Goal: Task Accomplishment & Management: Complete application form

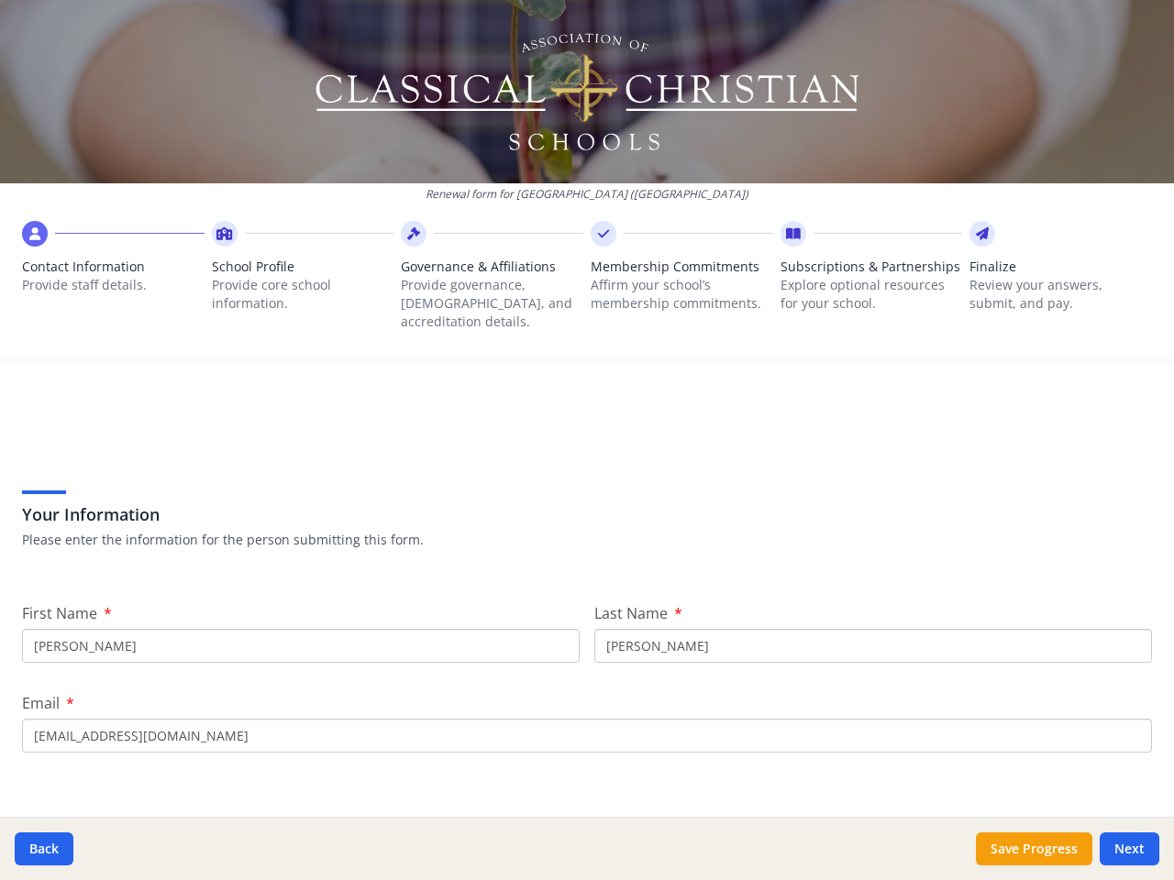
click at [587, 440] on div "Your Information Please enter the information for the person submitting this fo…" at bounding box center [587, 495] width 1130 height 156
click at [112, 271] on span "Contact Information" at bounding box center [113, 267] width 182 height 18
click at [299, 281] on p "Provide core school information." at bounding box center [303, 294] width 182 height 37
click at [486, 281] on p "Provide governance, [DEMOGRAPHIC_DATA], and accreditation details." at bounding box center [492, 303] width 182 height 55
click at [672, 281] on p "Affirm your school’s membership commitments." at bounding box center [681, 294] width 182 height 37
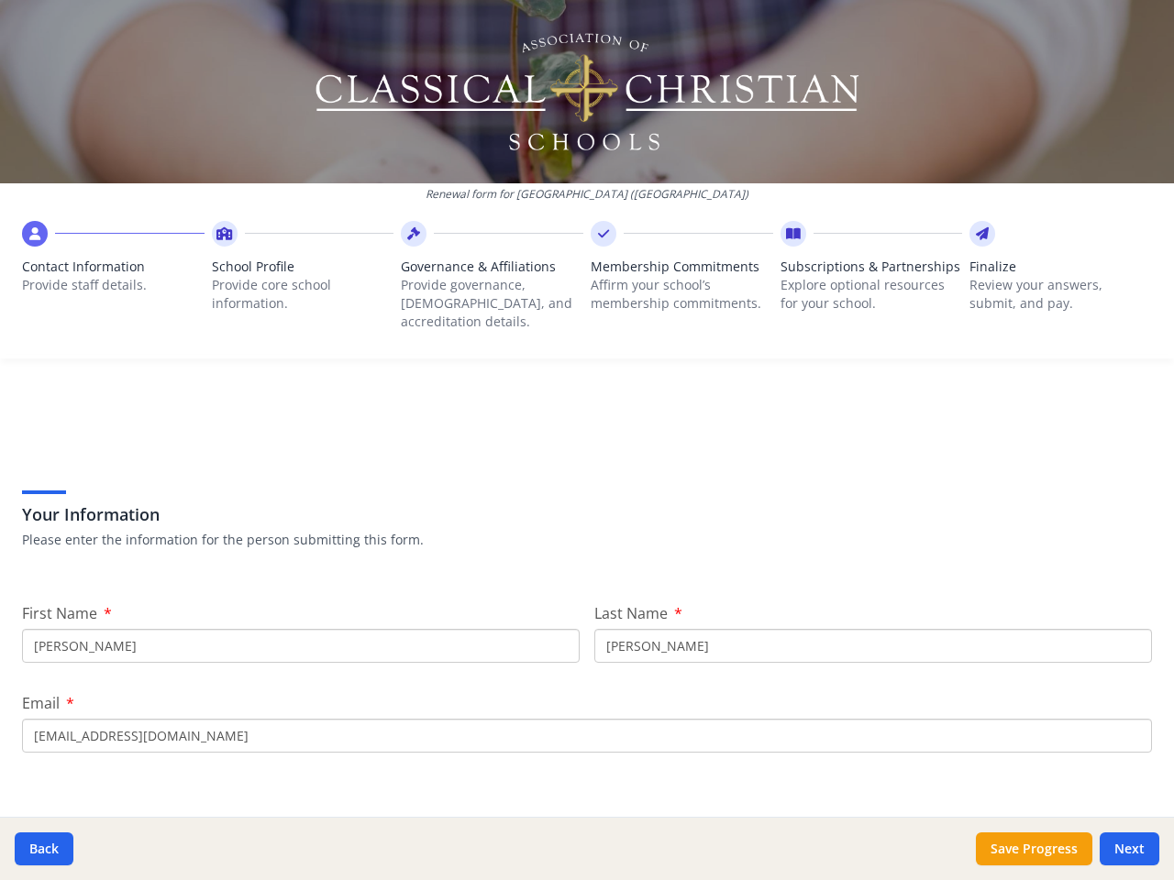
click at [859, 276] on span "Subscriptions & Partnerships" at bounding box center [871, 267] width 182 height 18
click at [1046, 281] on p "Review your answers, submit, and pay." at bounding box center [1060, 294] width 182 height 37
click at [44, 849] on button "Back" at bounding box center [44, 849] width 59 height 33
click at [1033, 849] on button "Save Progress" at bounding box center [1034, 849] width 116 height 33
click at [1129, 849] on button "Next" at bounding box center [1129, 849] width 60 height 33
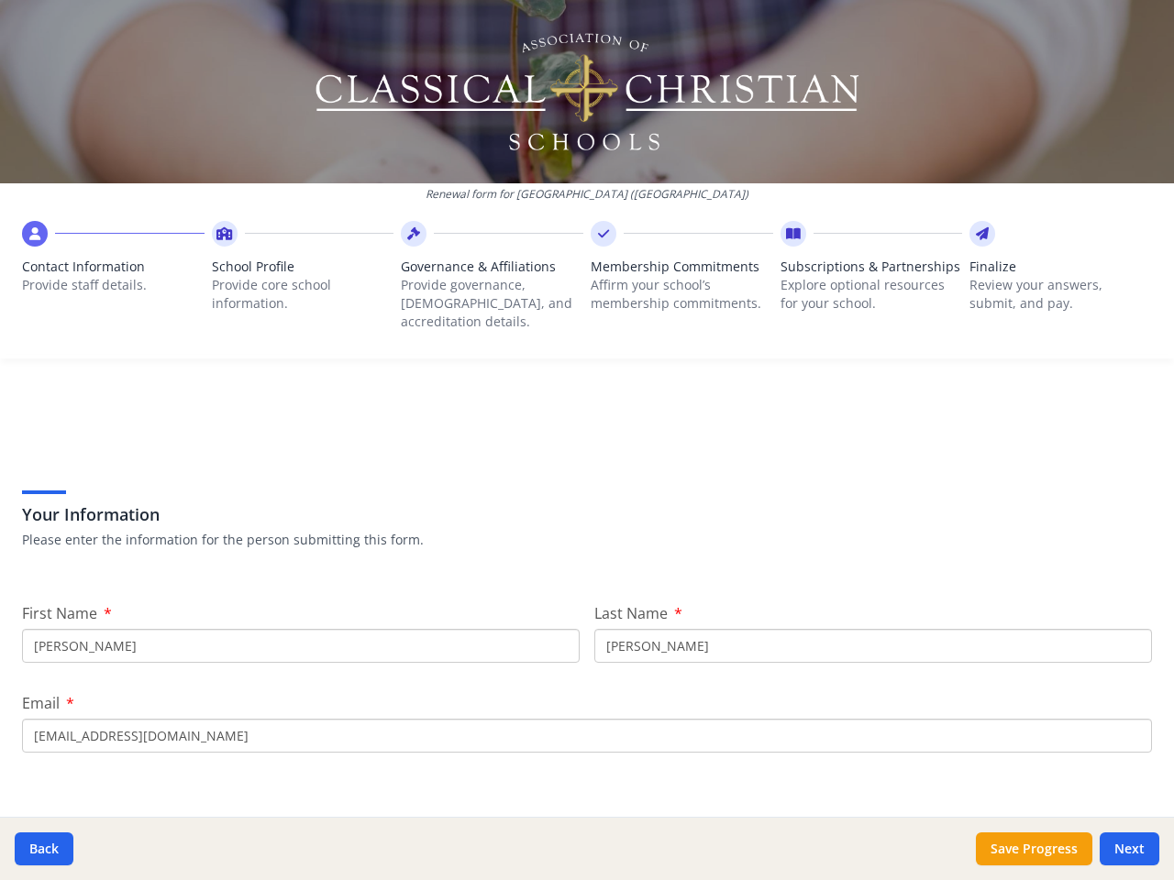
type input "[PHONE_NUMBER]"
